Goal: Task Accomplishment & Management: Use online tool/utility

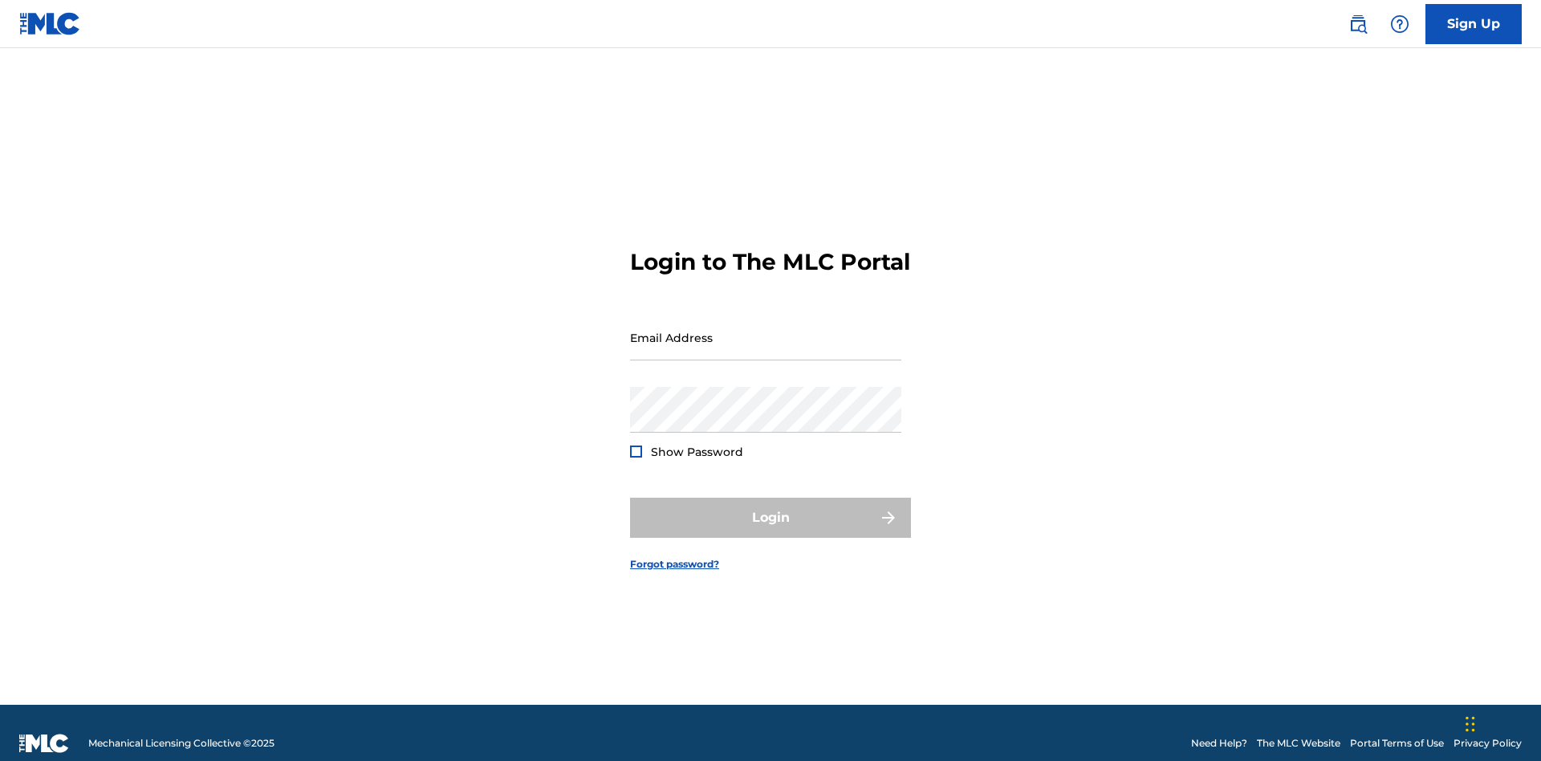
scroll to position [21, 0]
click at [765, 330] on input "Email Address" at bounding box center [765, 338] width 271 height 46
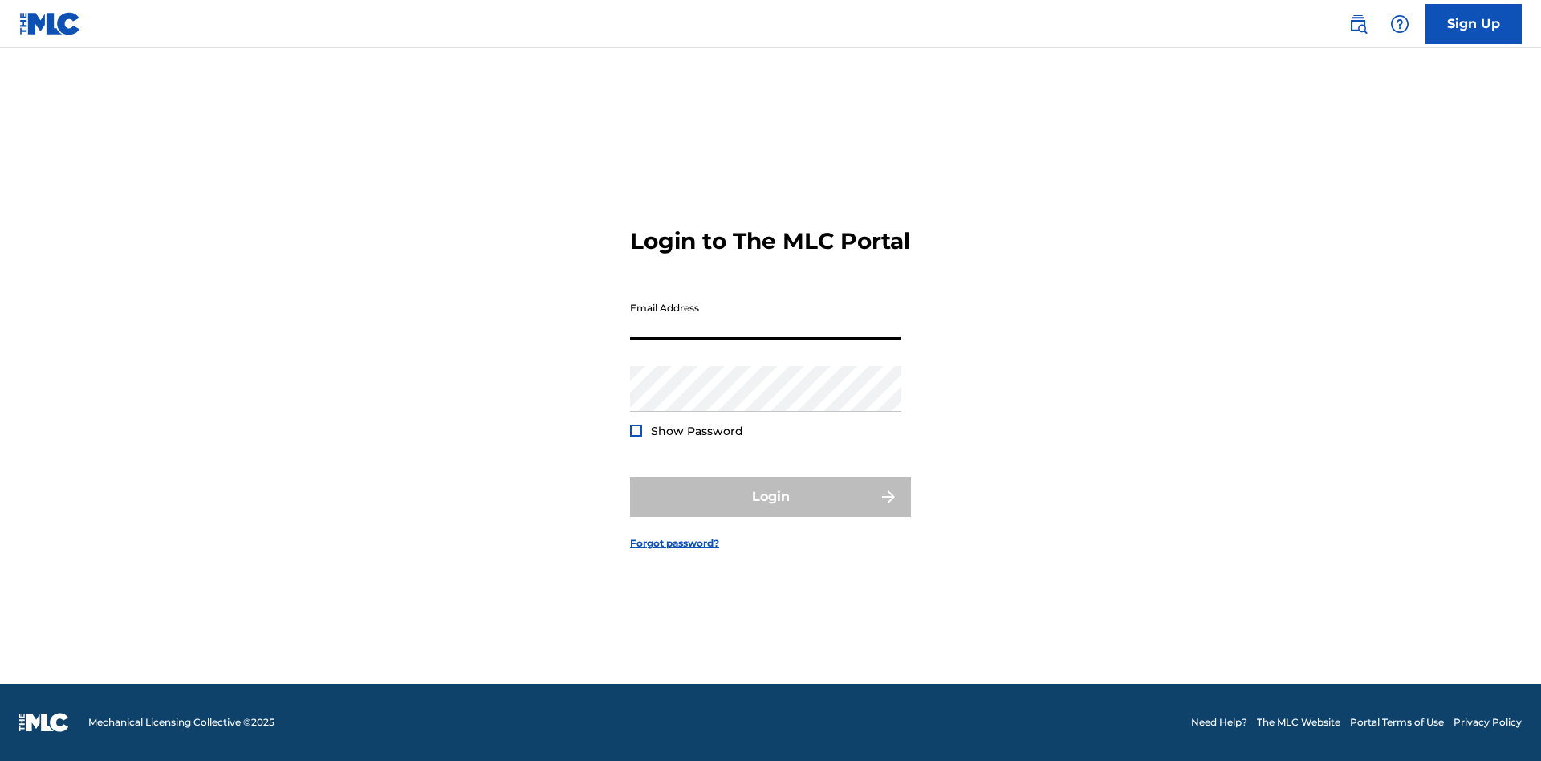
scroll to position [21, 0]
type input "[EMAIL_ADDRESS][DOMAIN_NAME]"
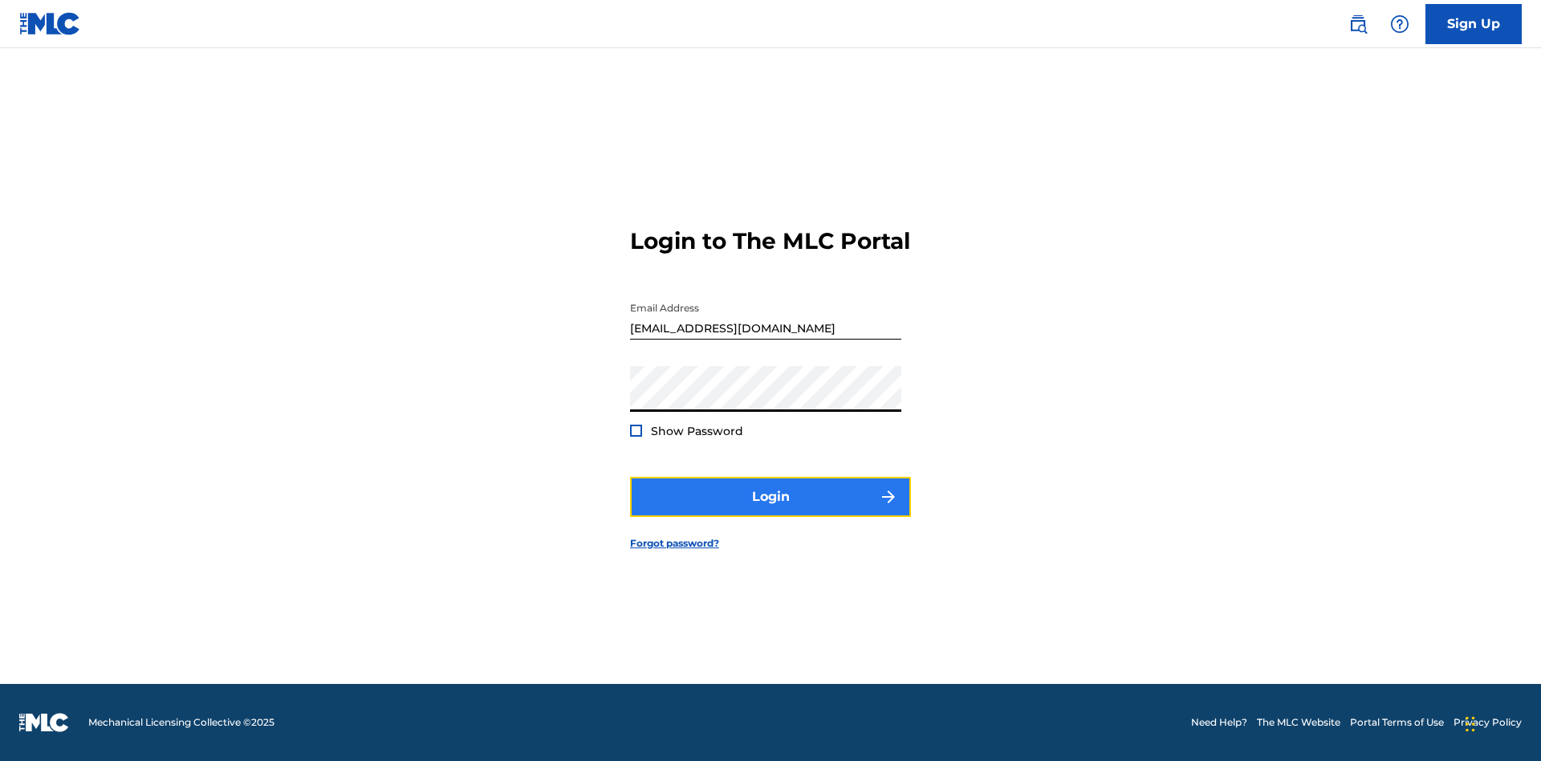
click at [770, 510] on button "Login" at bounding box center [770, 497] width 281 height 40
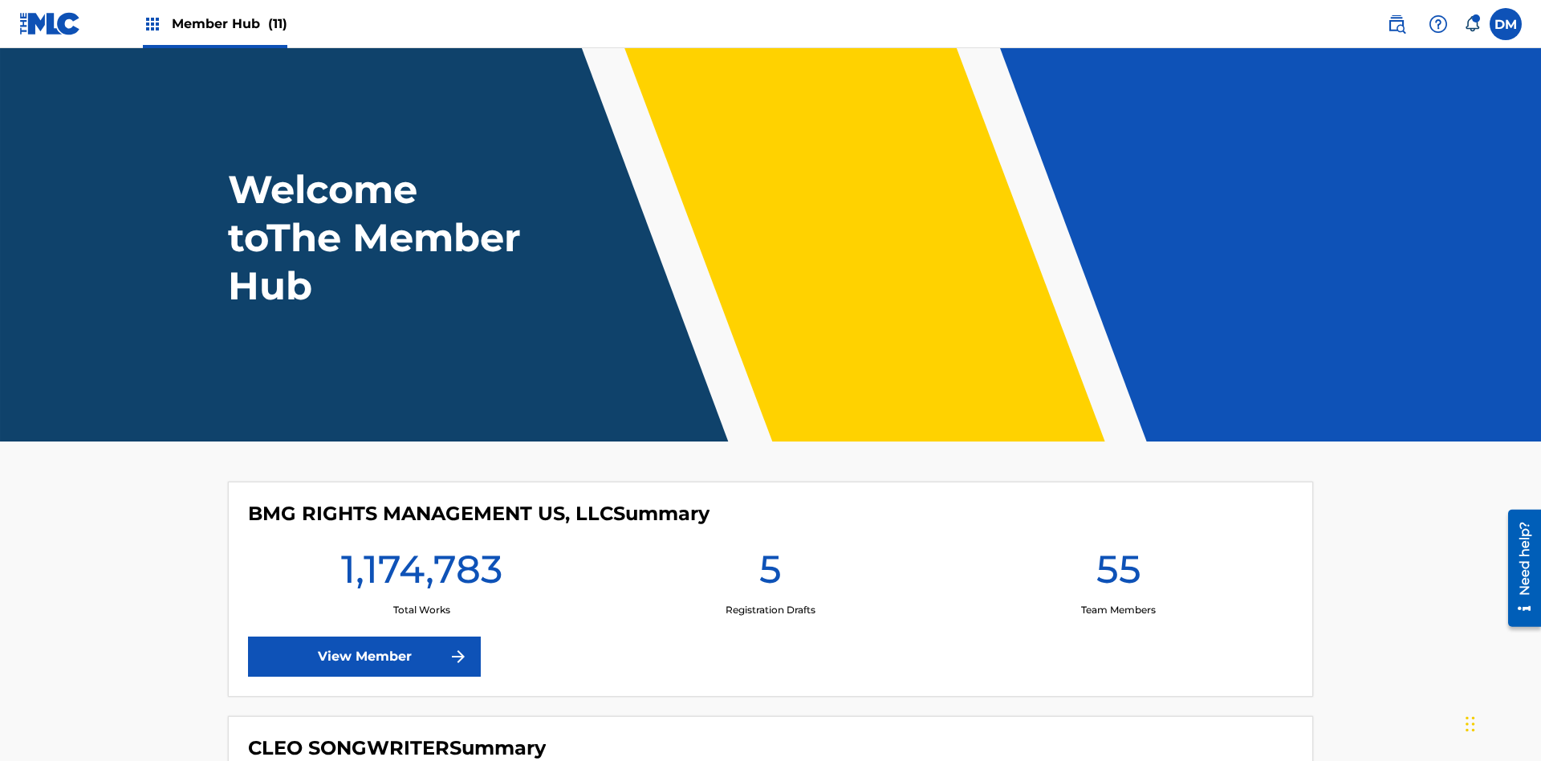
click at [229, 23] on span "Member Hub (11)" at bounding box center [230, 23] width 116 height 18
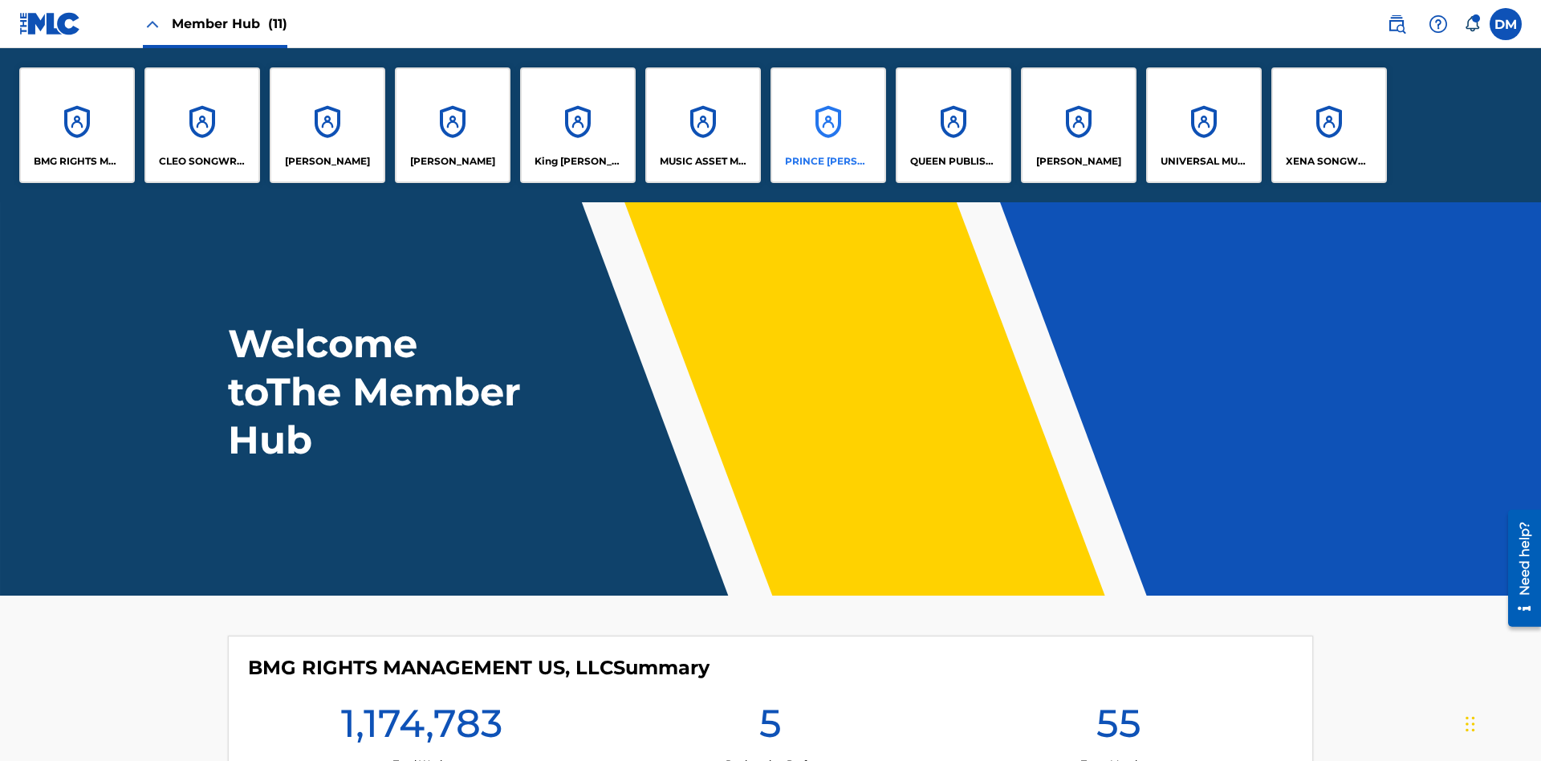
click at [827, 161] on p "PRINCE MCTESTERSON" at bounding box center [828, 161] width 87 height 14
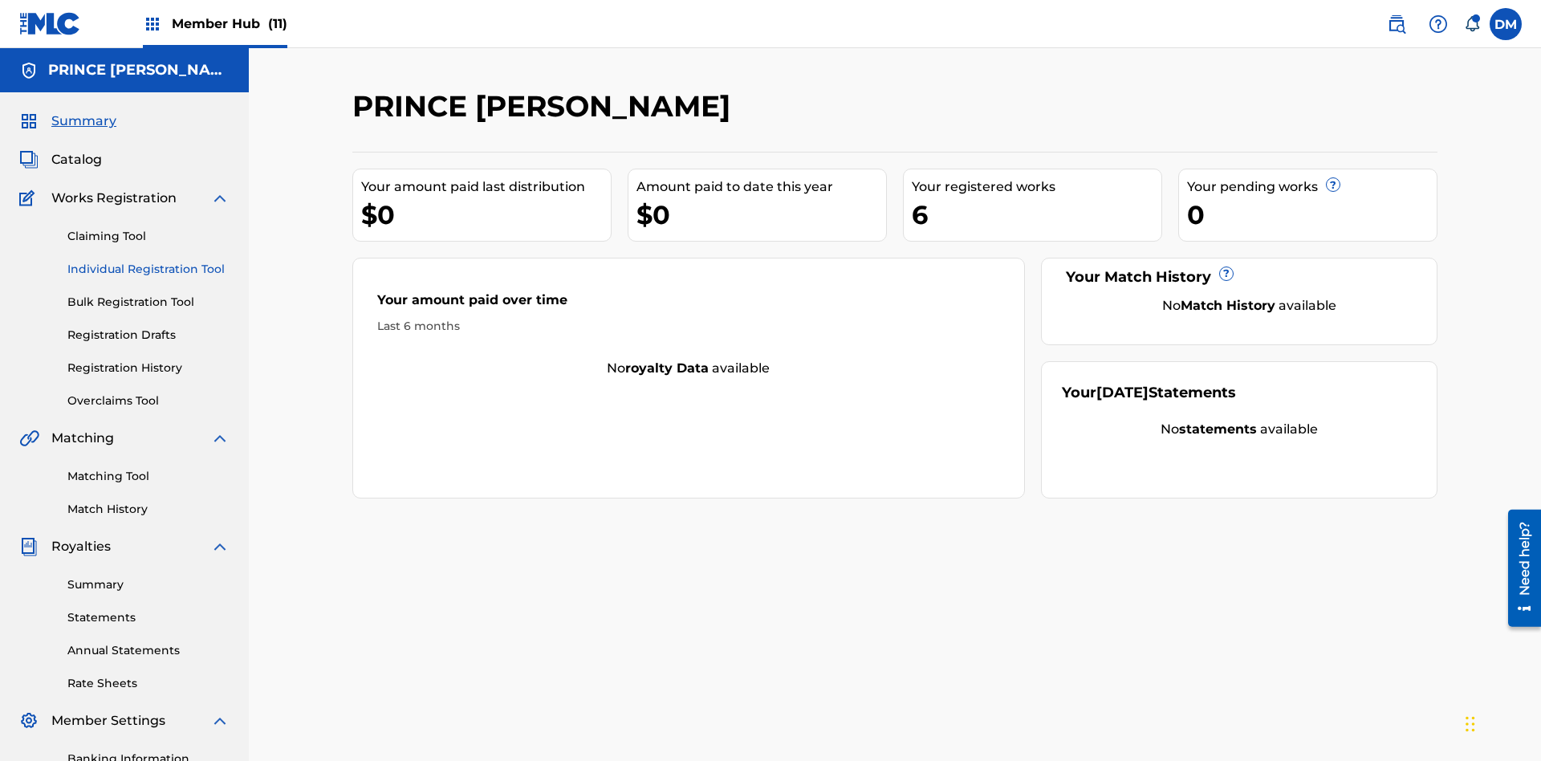
click at [148, 261] on link "Individual Registration Tool" at bounding box center [148, 269] width 162 height 17
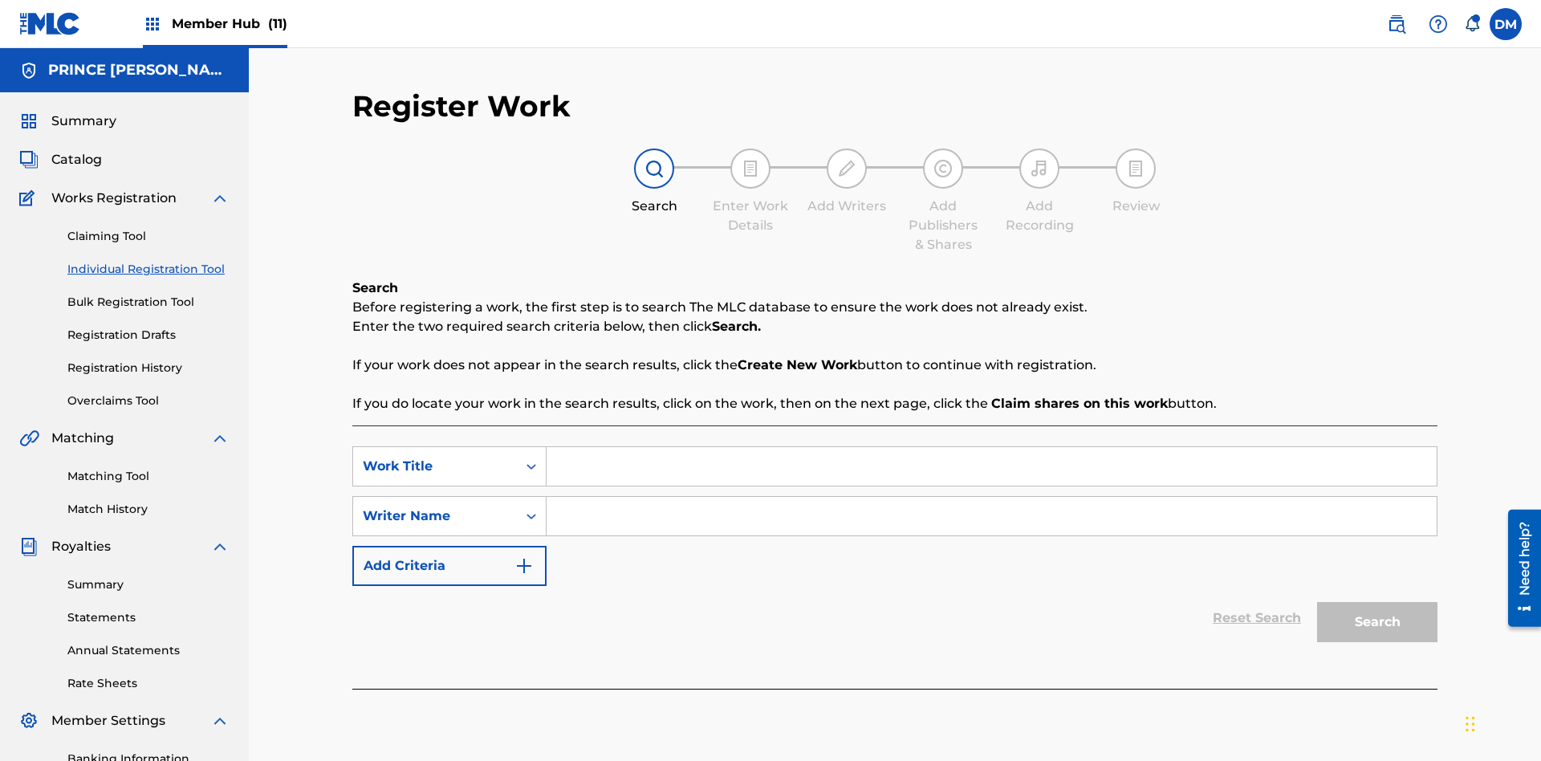
scroll to position [234, 0]
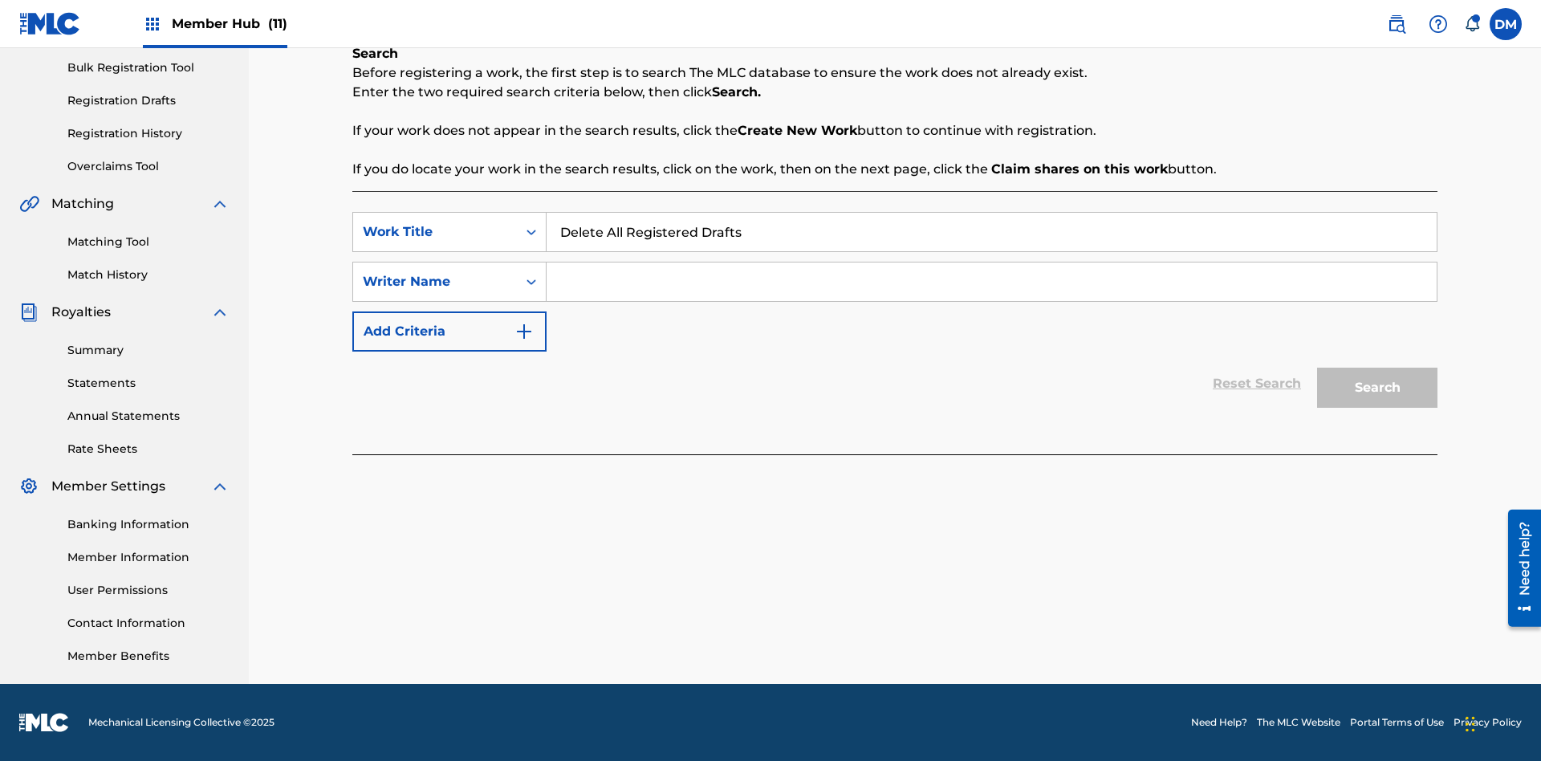
type input "Delete All Registered Drafts"
click at [991, 282] on input "Search Form" at bounding box center [991, 281] width 890 height 39
type input "QWERTYUIOP"
click at [1377, 388] on button "Search" at bounding box center [1377, 387] width 120 height 40
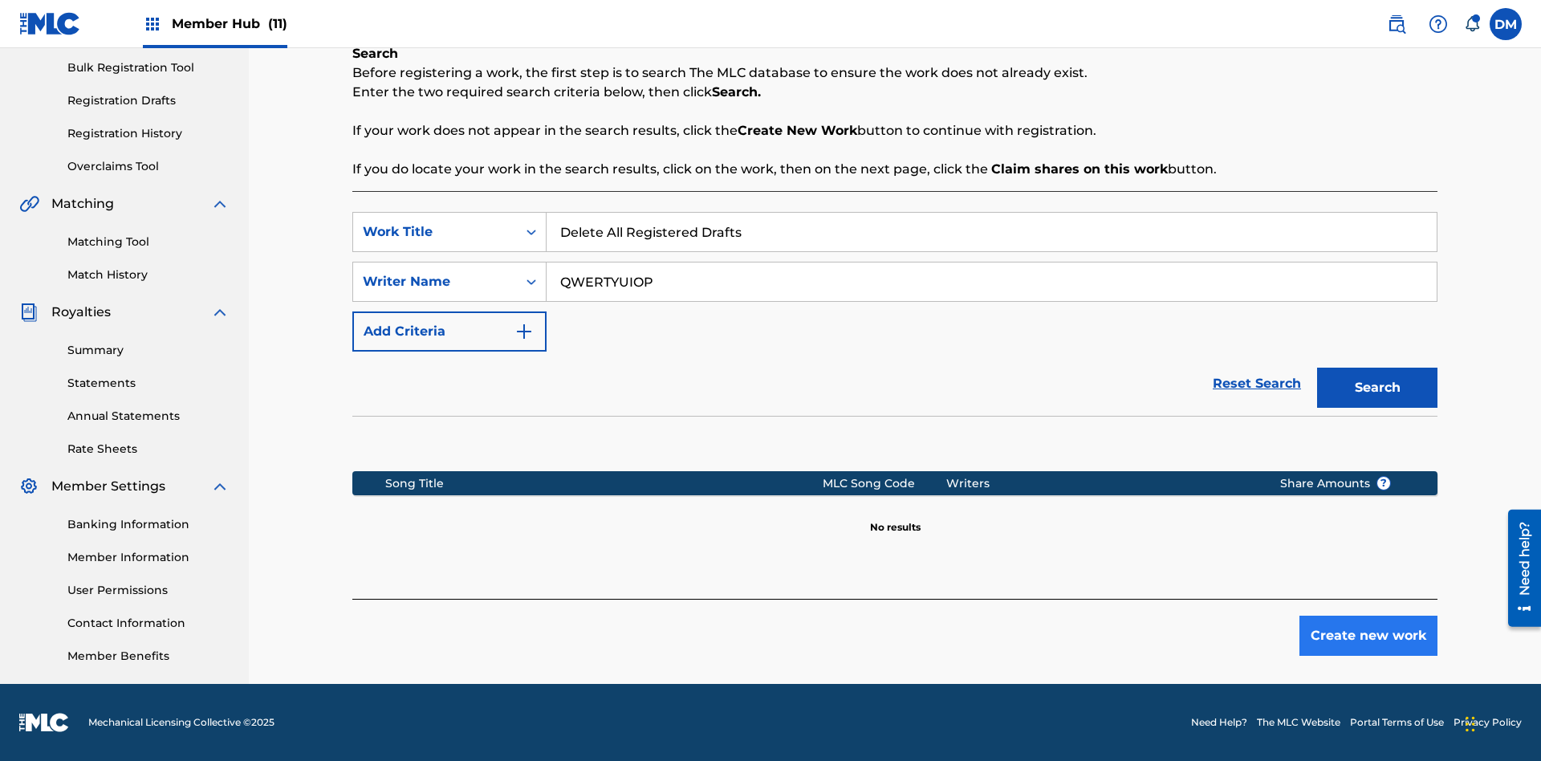
click at [1368, 635] on button "Create new work" at bounding box center [1368, 635] width 138 height 40
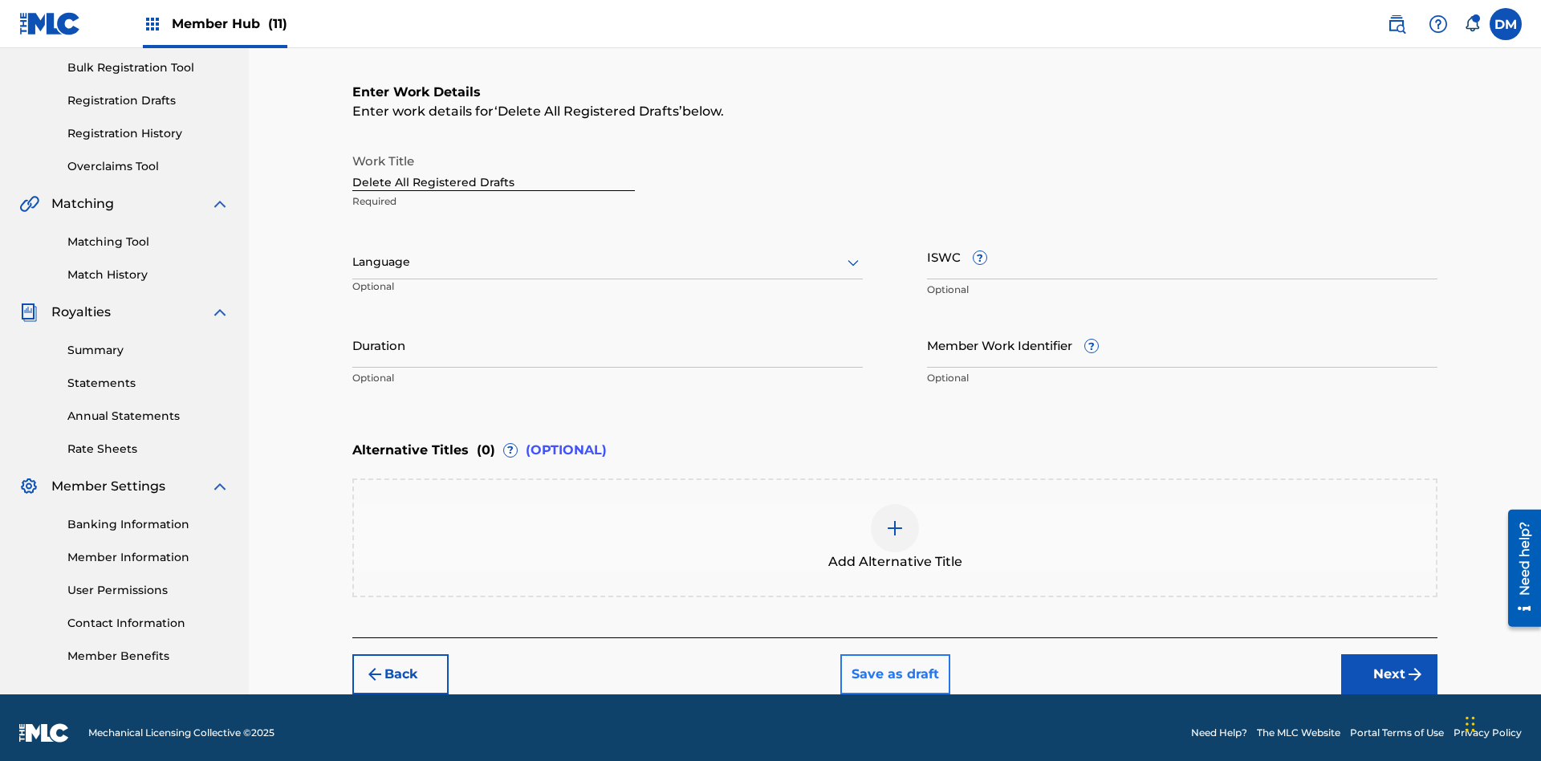
click at [894, 663] on button "Save as draft" at bounding box center [895, 674] width 110 height 40
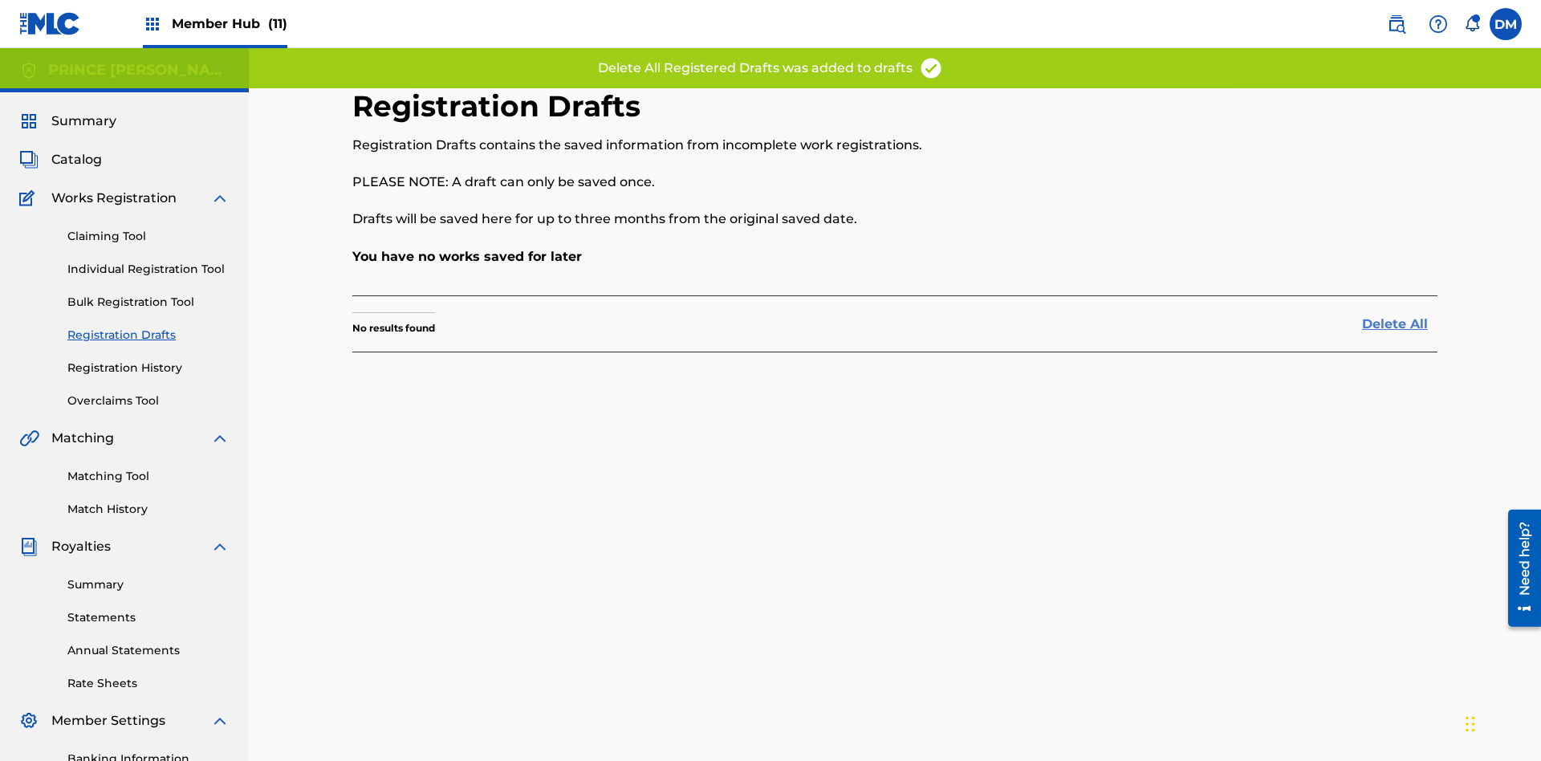
click at [1399, 315] on link "Delete All" at bounding box center [1399, 324] width 75 height 19
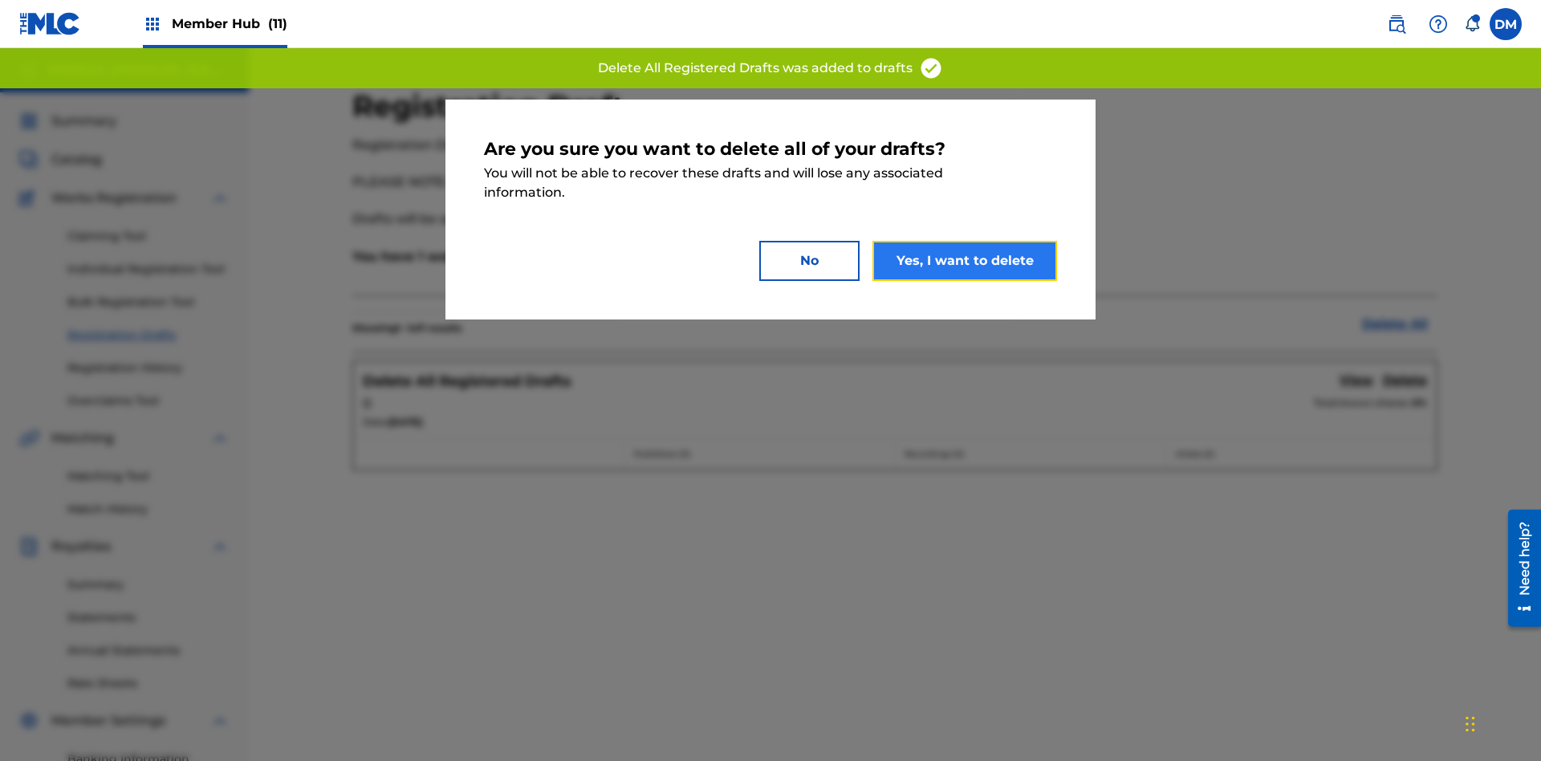
click at [964, 260] on button "Yes, I want to delete" at bounding box center [964, 261] width 185 height 40
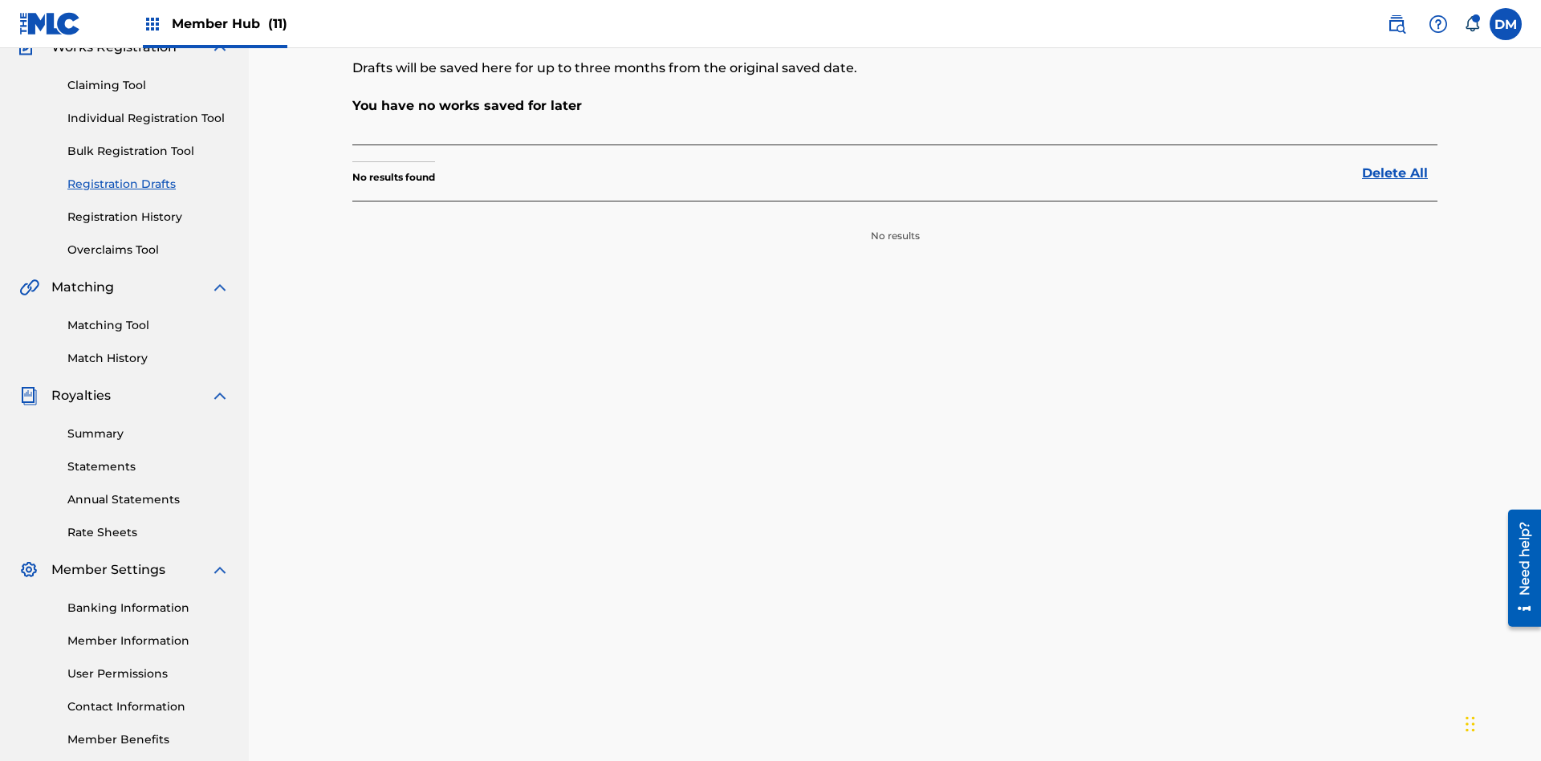
scroll to position [234, 0]
